Goal: Task Accomplishment & Management: Complete application form

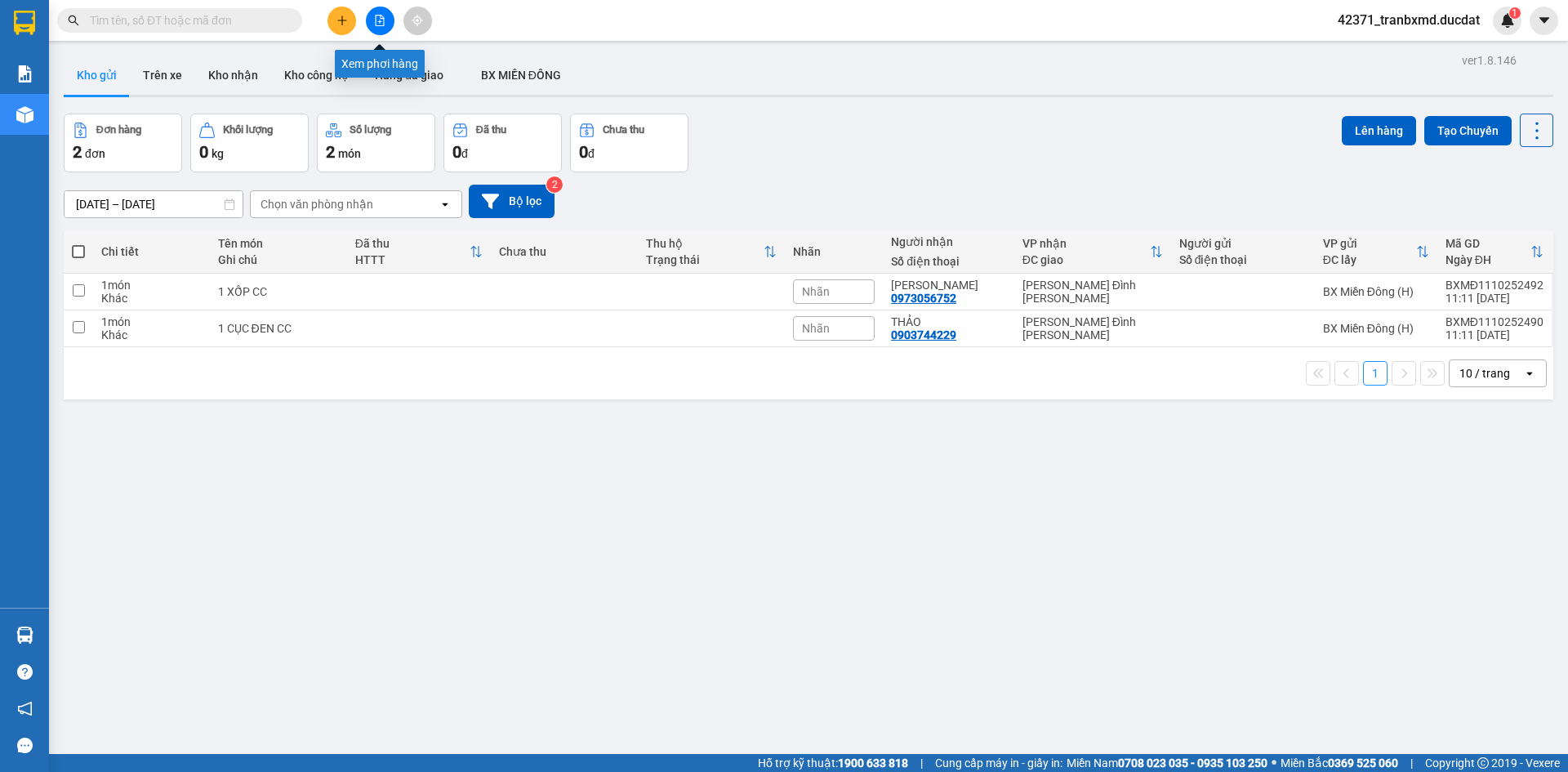
click at [305, 25] on div at bounding box center [159, 20] width 319 height 25
click at [327, 17] on div at bounding box center [380, 20] width 123 height 28
click at [334, 24] on button at bounding box center [342, 20] width 28 height 28
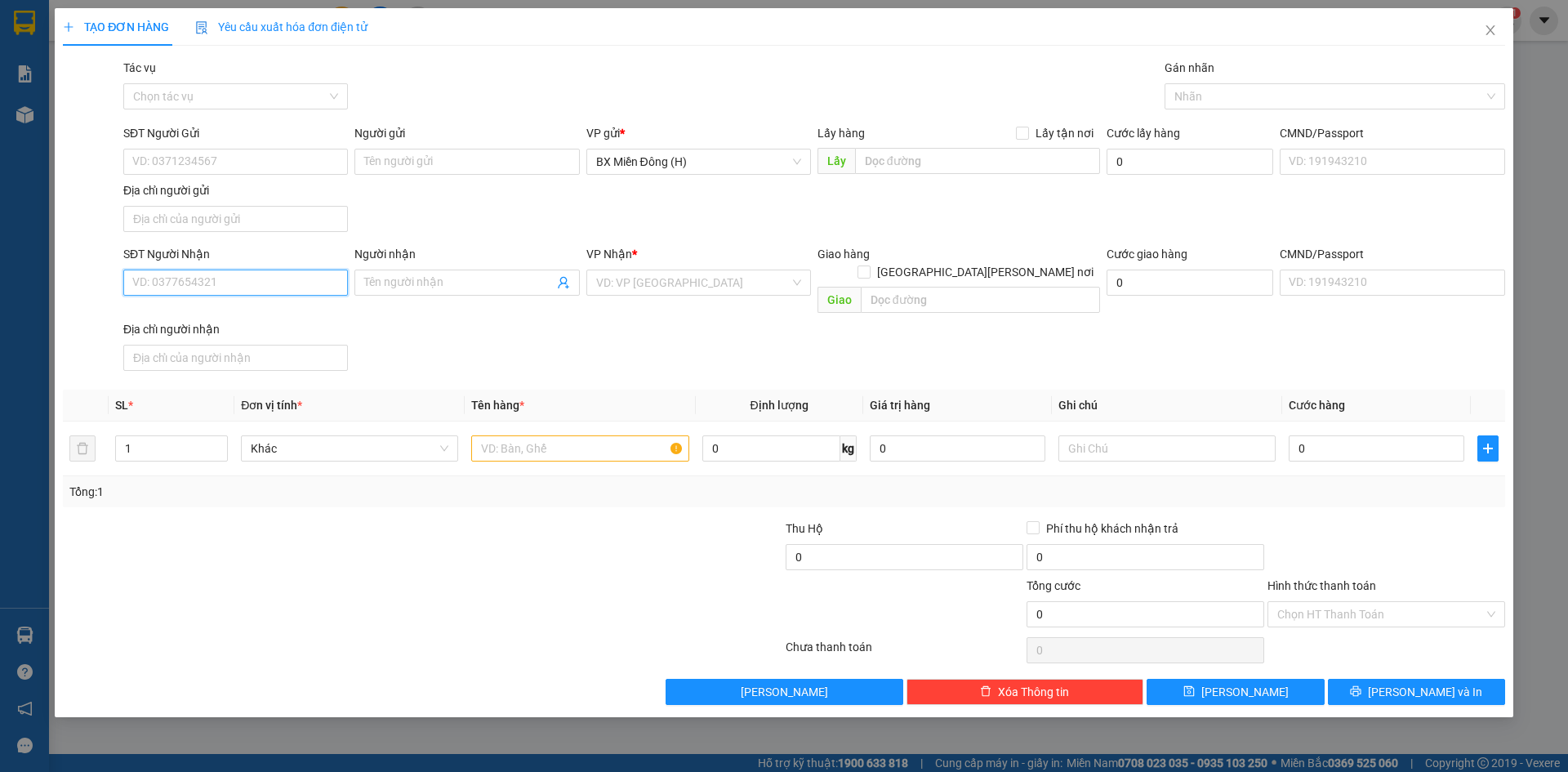
click at [294, 280] on input "SĐT Người Nhận" at bounding box center [235, 282] width 224 height 27
click at [223, 318] on div "0364272158 - NGỌC ÁNH" at bounding box center [235, 315] width 205 height 18
type input "0364272158"
type input "NGỌC ÁNH"
type input "IALAU"
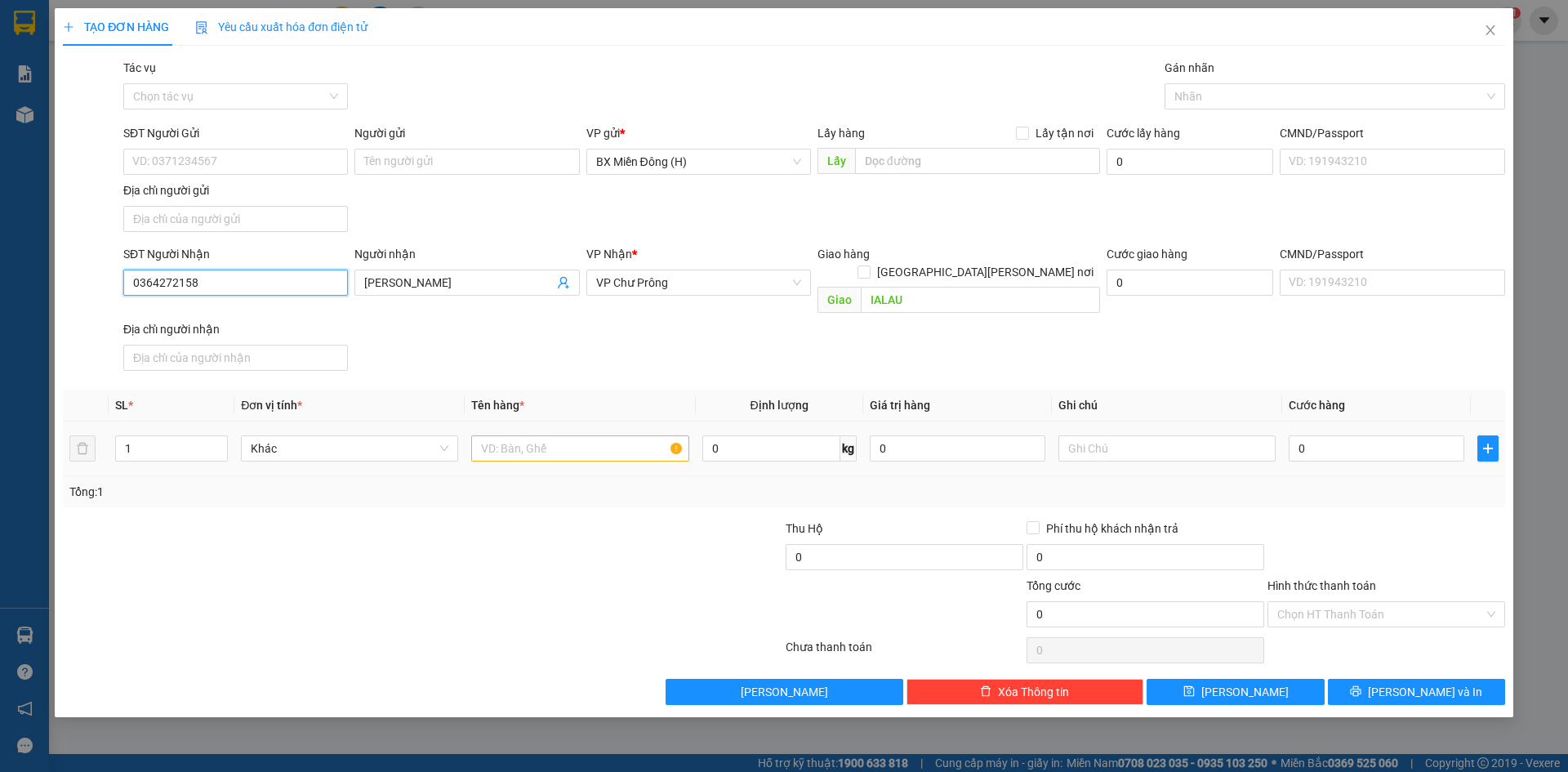
type input "0364272158"
click at [524, 440] on input "text" at bounding box center [579, 448] width 217 height 27
type input "1 XỐP CC"
click at [660, 488] on div "Tổng: 1" at bounding box center [784, 492] width 1443 height 31
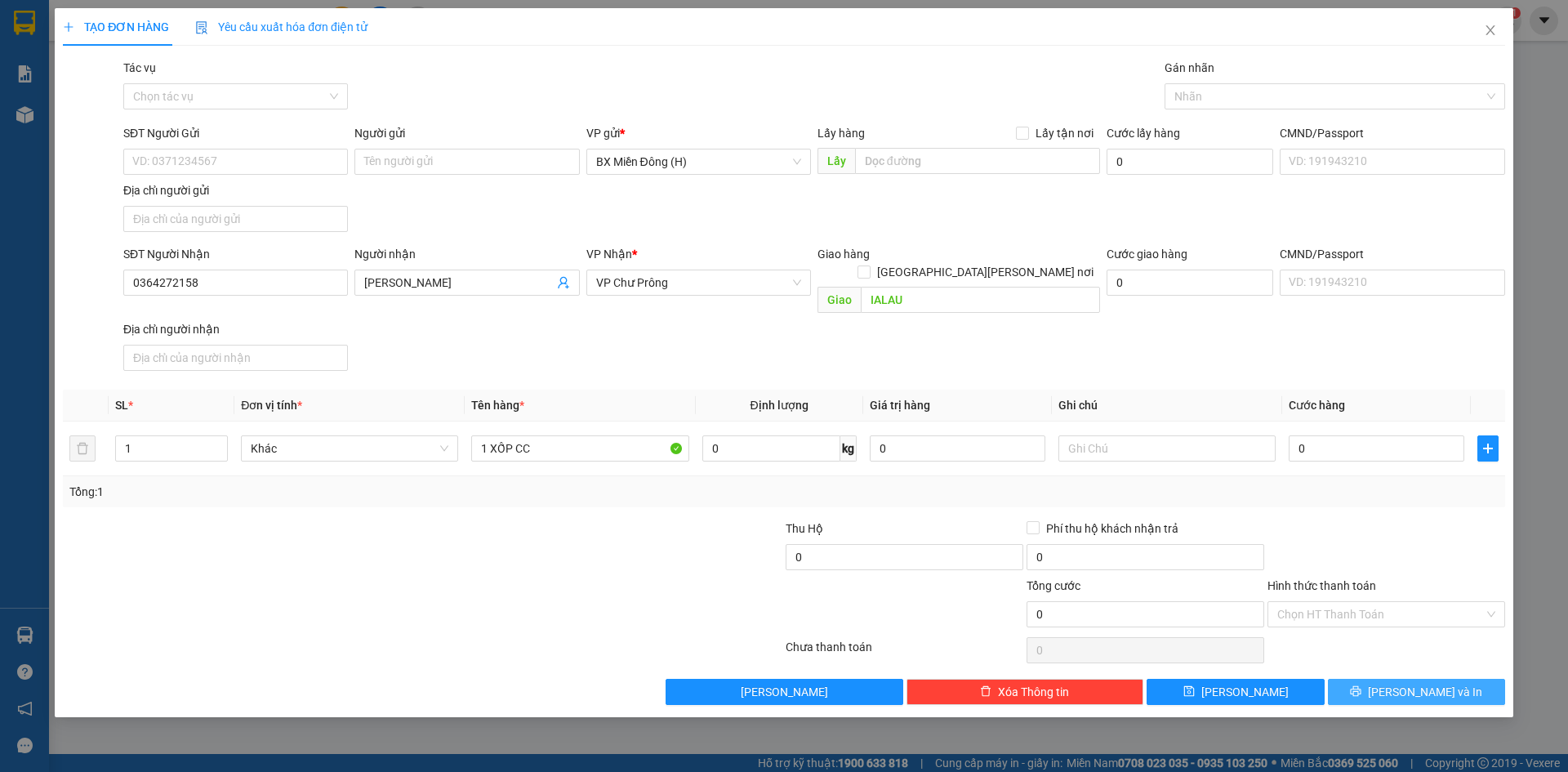
click at [1378, 679] on button "[PERSON_NAME] và In" at bounding box center [1416, 691] width 177 height 27
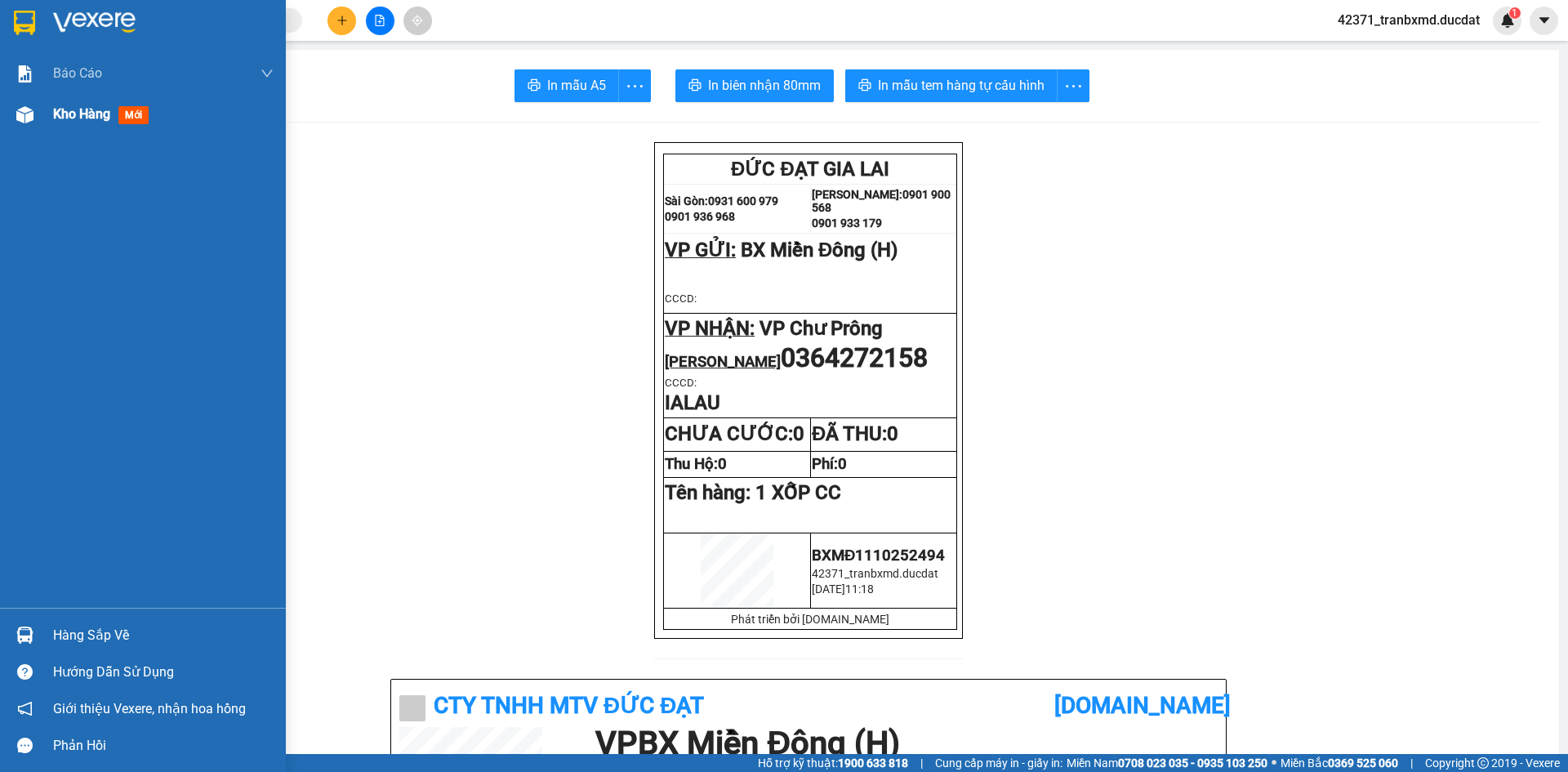
click at [60, 117] on span "Kho hàng" at bounding box center [82, 114] width 57 height 16
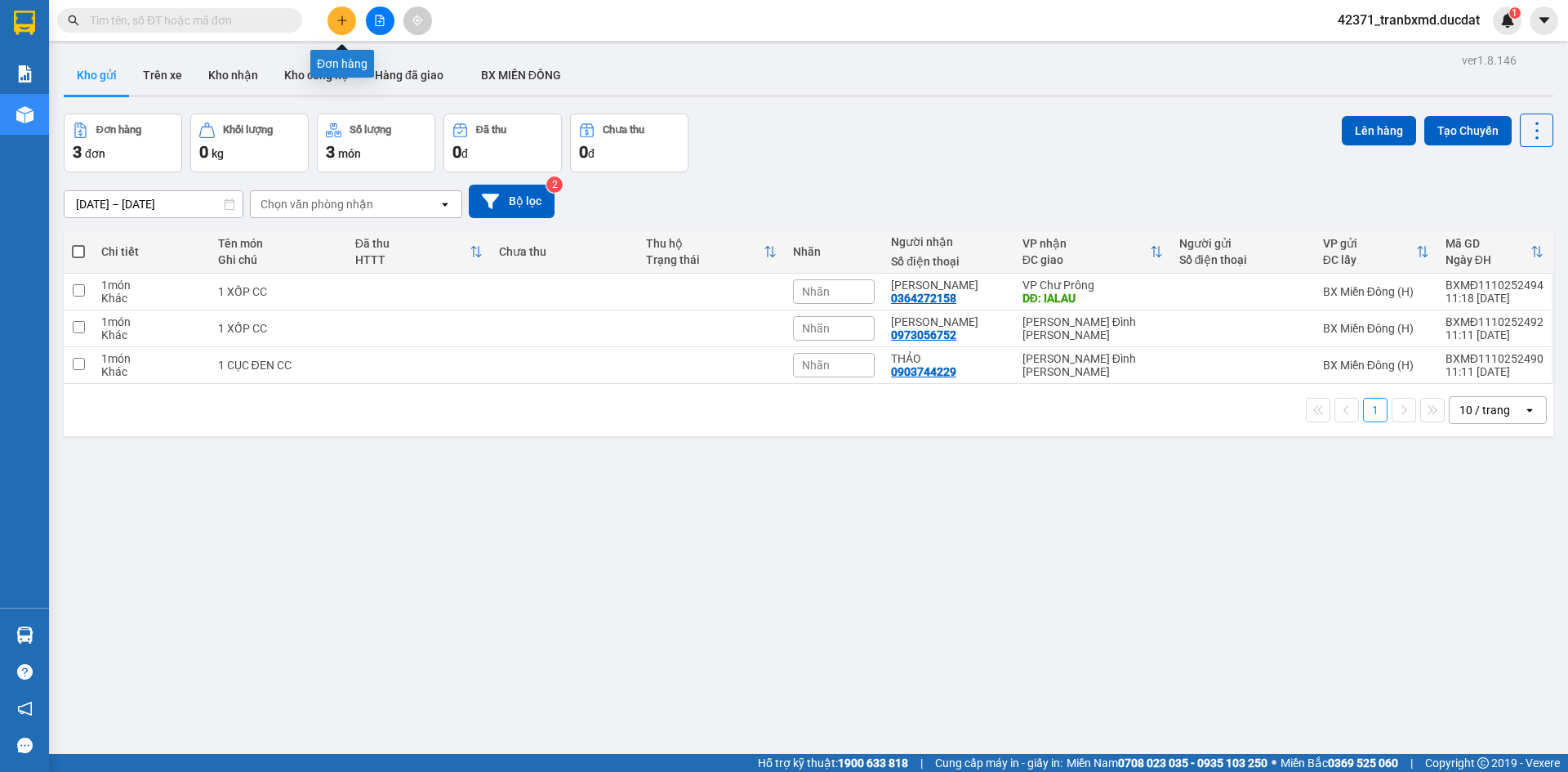
click at [339, 27] on button at bounding box center [342, 20] width 28 height 28
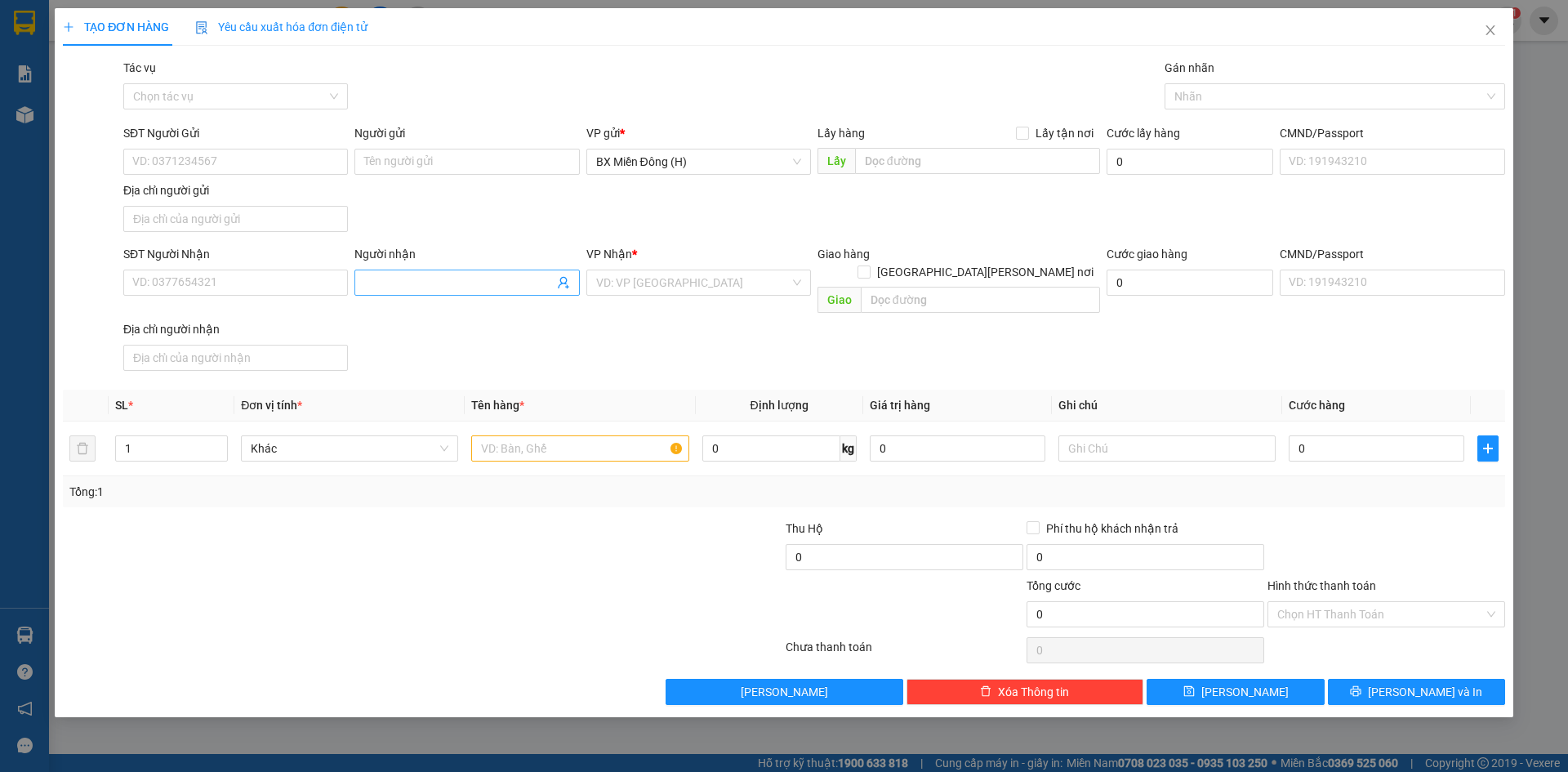
click at [414, 270] on span at bounding box center [466, 282] width 224 height 27
type input "TRANG KIÊN"
click at [494, 339] on div "TRANG KIÊN - 0973633997" at bounding box center [467, 342] width 205 height 18
type input "0973633997"
type input "TRANG KIÊN"
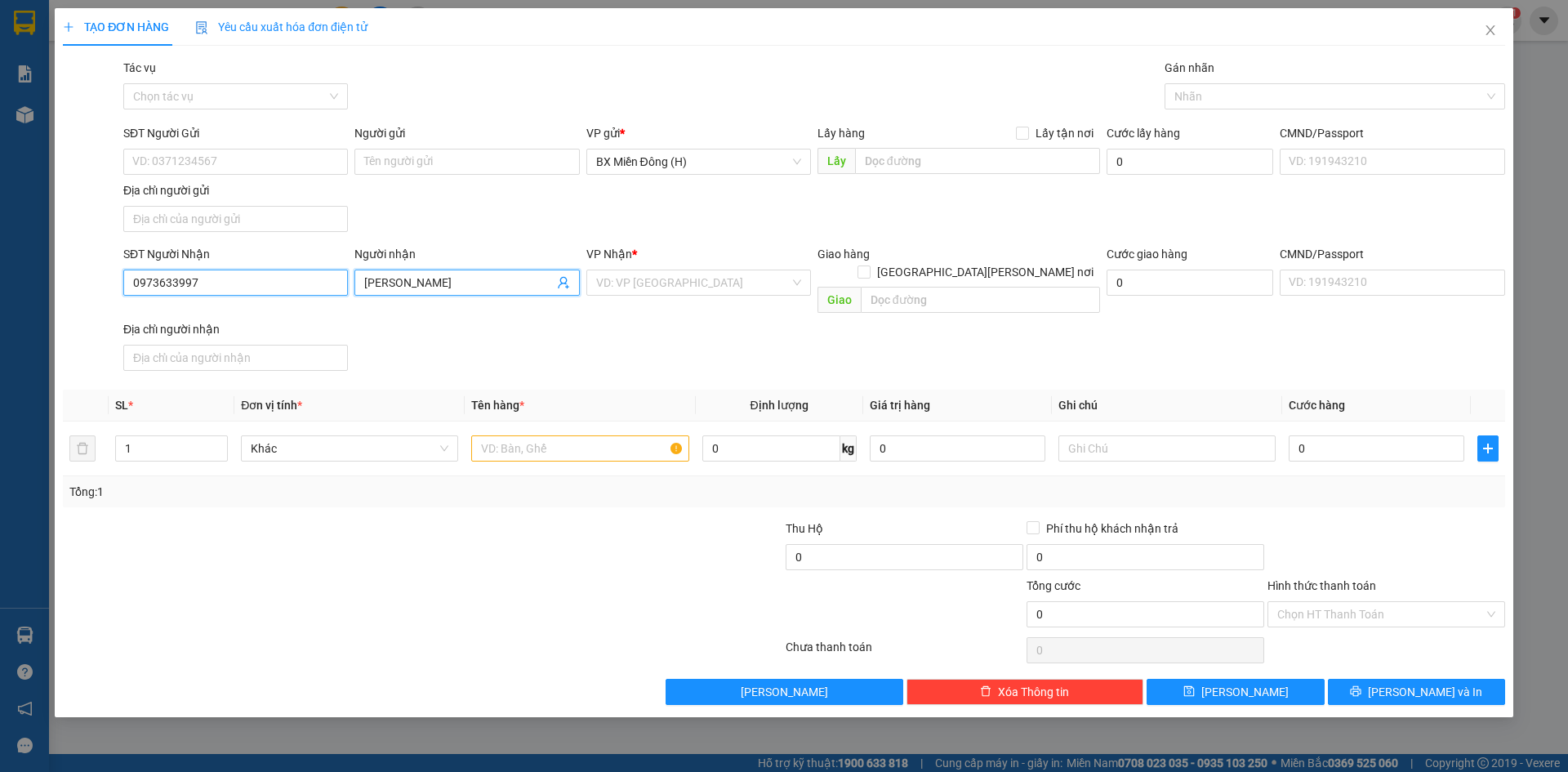
click at [277, 279] on input "0973633997" at bounding box center [235, 282] width 224 height 27
click at [257, 321] on div "0973633997 - TRANG KIÊN" at bounding box center [235, 315] width 205 height 18
type input "0973633997"
click at [539, 435] on input "text" at bounding box center [579, 448] width 217 height 27
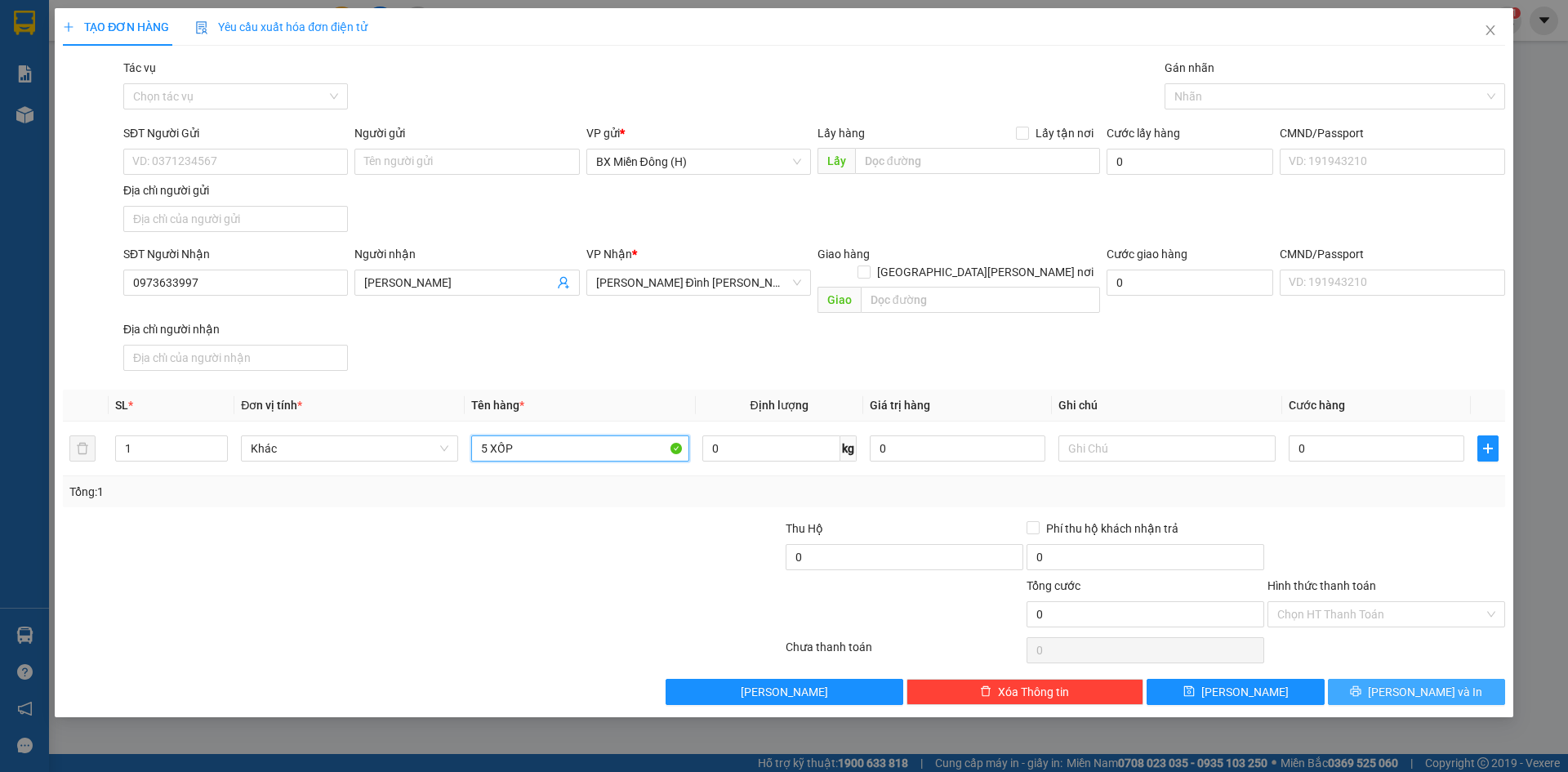
type input "5 XỐP"
drag, startPoint x: 1424, startPoint y: 672, endPoint x: 967, endPoint y: 427, distance: 518.5
click at [1426, 679] on button "[PERSON_NAME] và In" at bounding box center [1416, 691] width 177 height 27
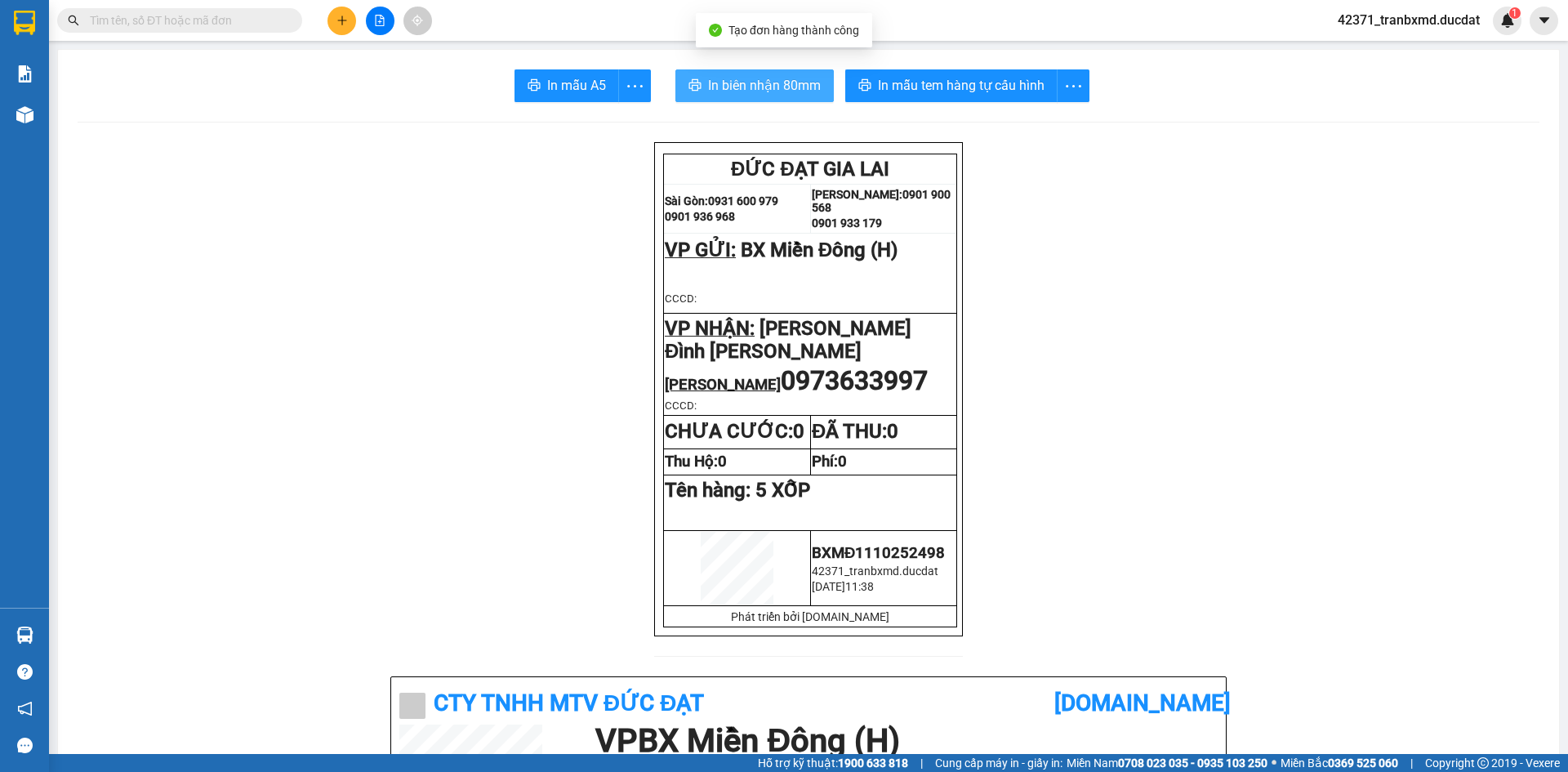
click at [768, 80] on span "In biên nhận 80mm" at bounding box center [764, 85] width 113 height 20
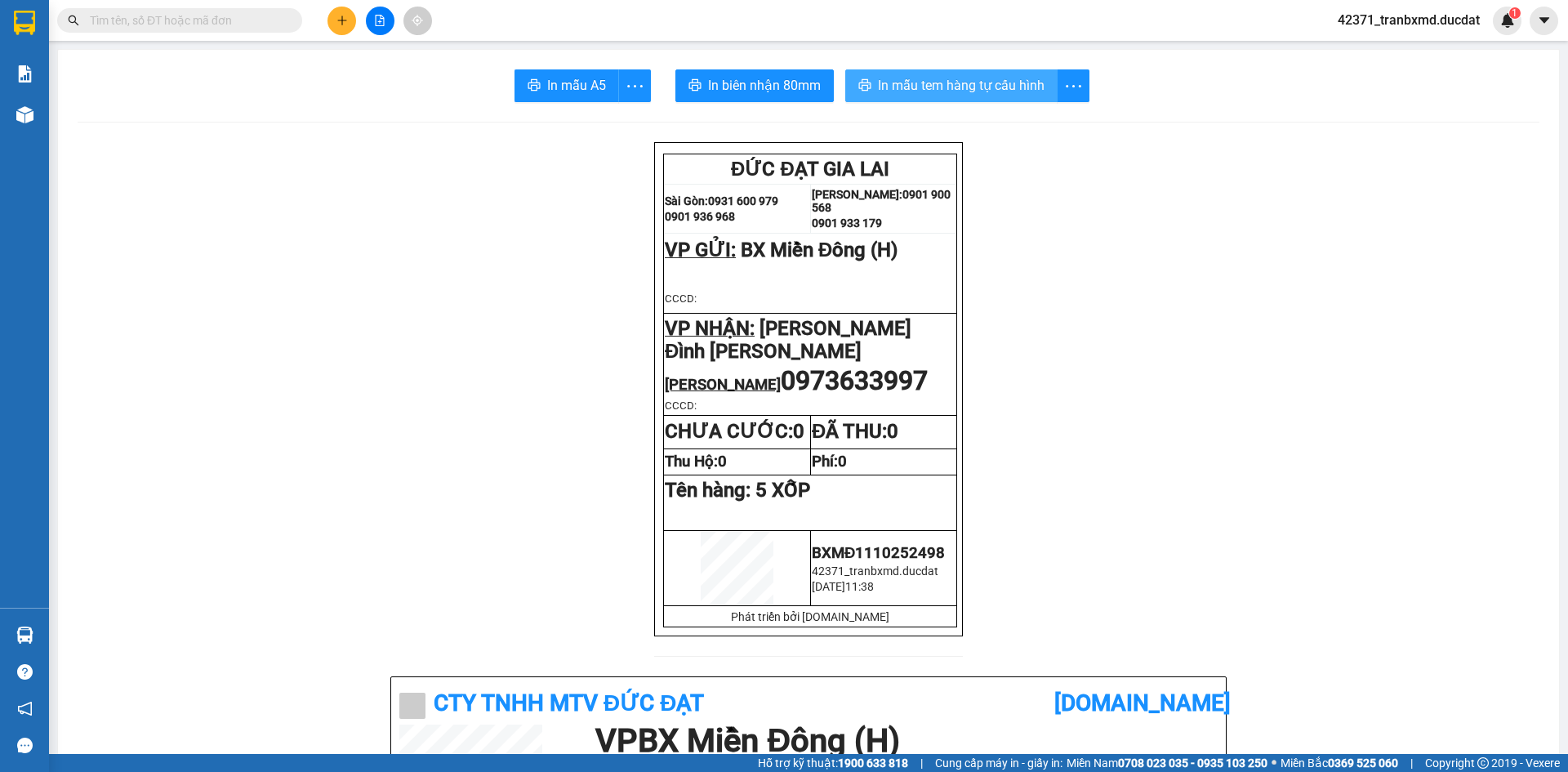
click at [926, 92] on span "In mẫu tem hàng tự cấu hình" at bounding box center [962, 85] width 167 height 20
click at [916, 96] on button "In mẫu tem hàng tự cấu hình" at bounding box center [952, 86] width 212 height 33
click at [709, 83] on span "In biên nhận 80mm" at bounding box center [764, 85] width 113 height 20
click at [804, 88] on span "In biên nhận 80mm" at bounding box center [764, 85] width 113 height 20
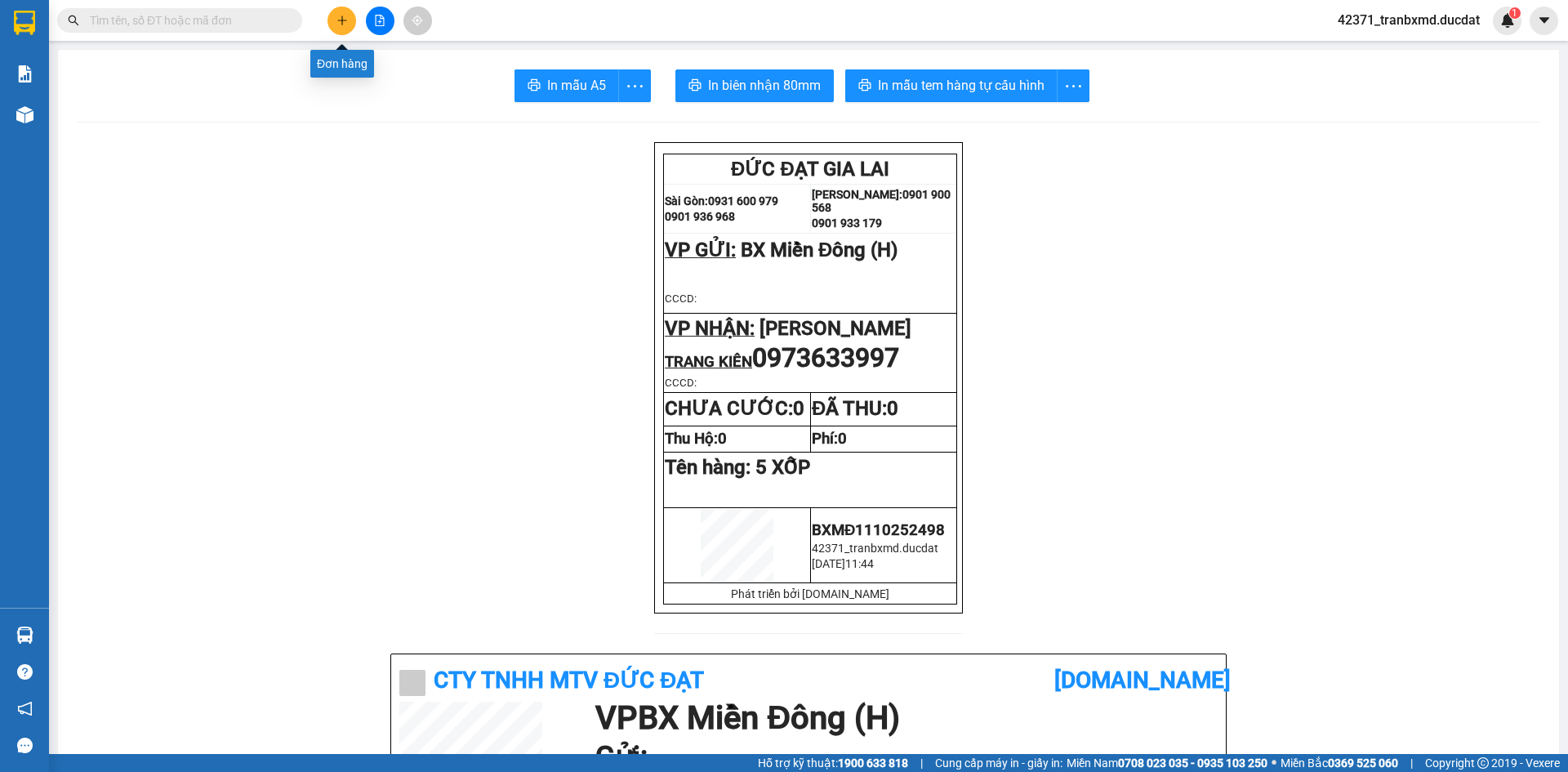
click at [334, 20] on button at bounding box center [342, 20] width 28 height 28
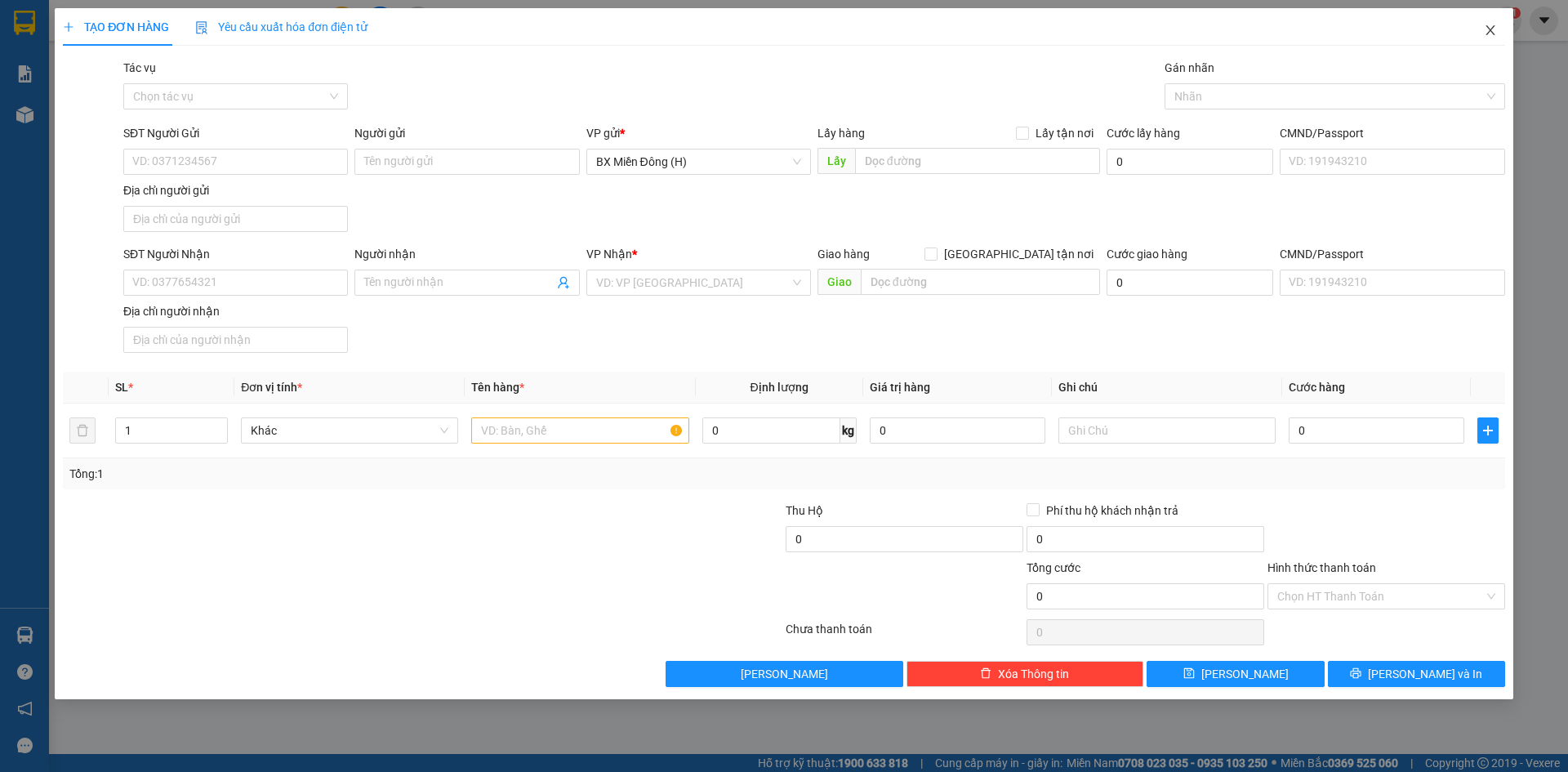
click at [1488, 36] on icon "close" at bounding box center [1490, 30] width 13 height 13
